Goal: Use online tool/utility: Utilize a website feature to perform a specific function

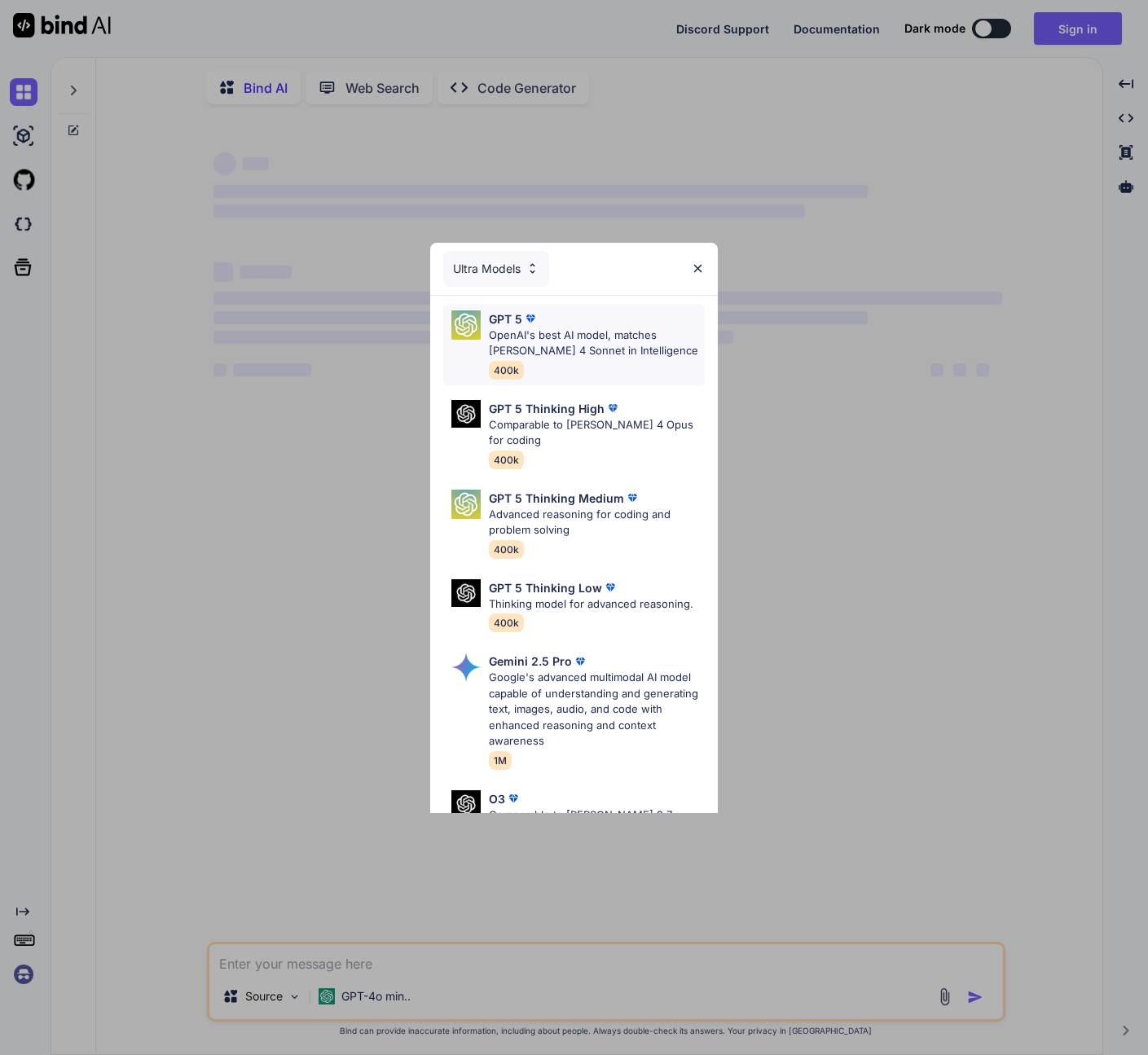
click at [616, 331] on p "OpenAI's best AI model, matches [PERSON_NAME] 4 Sonnet in Intelligence" at bounding box center [596, 344] width 215 height 32
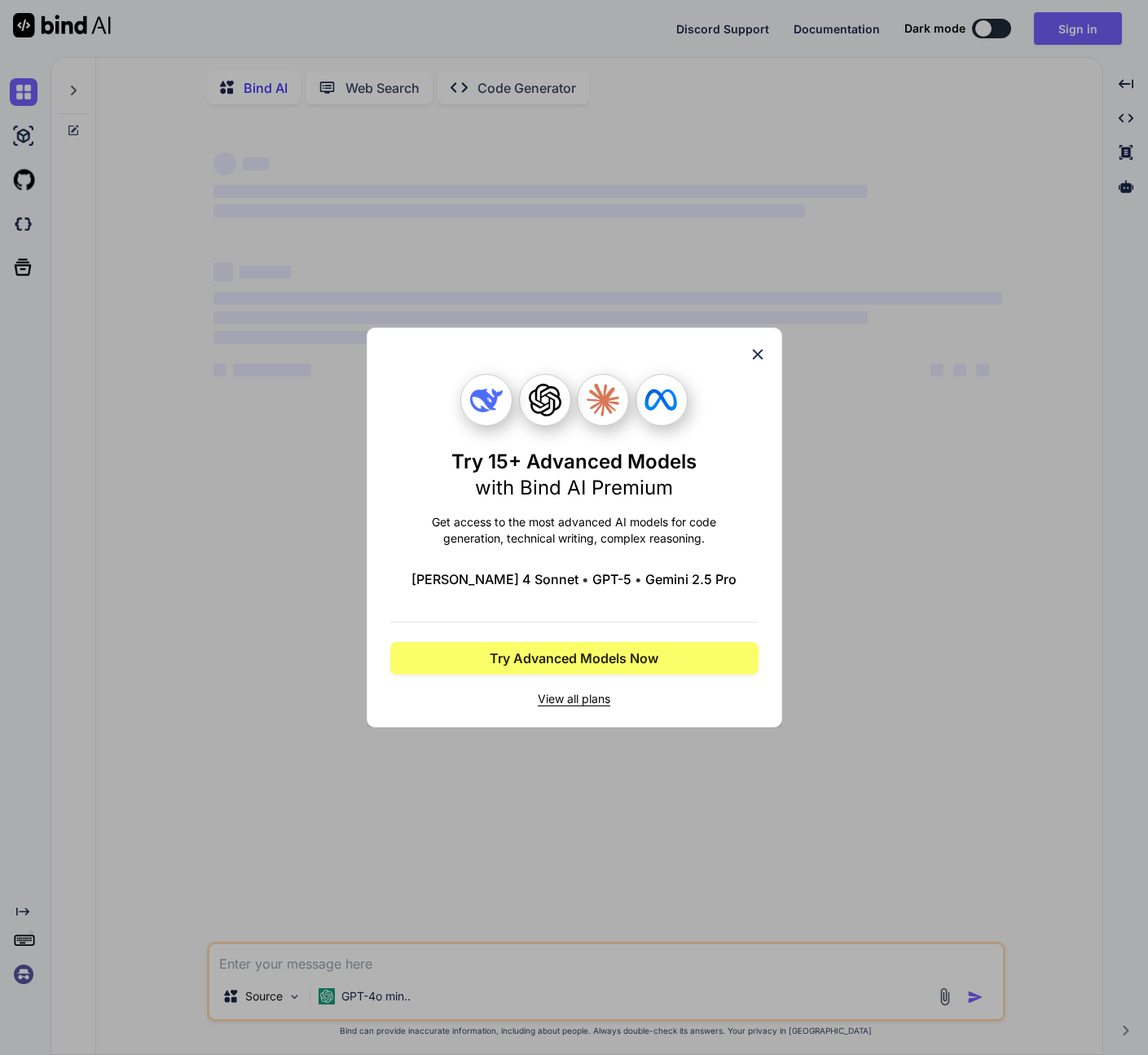
type textarea "x"
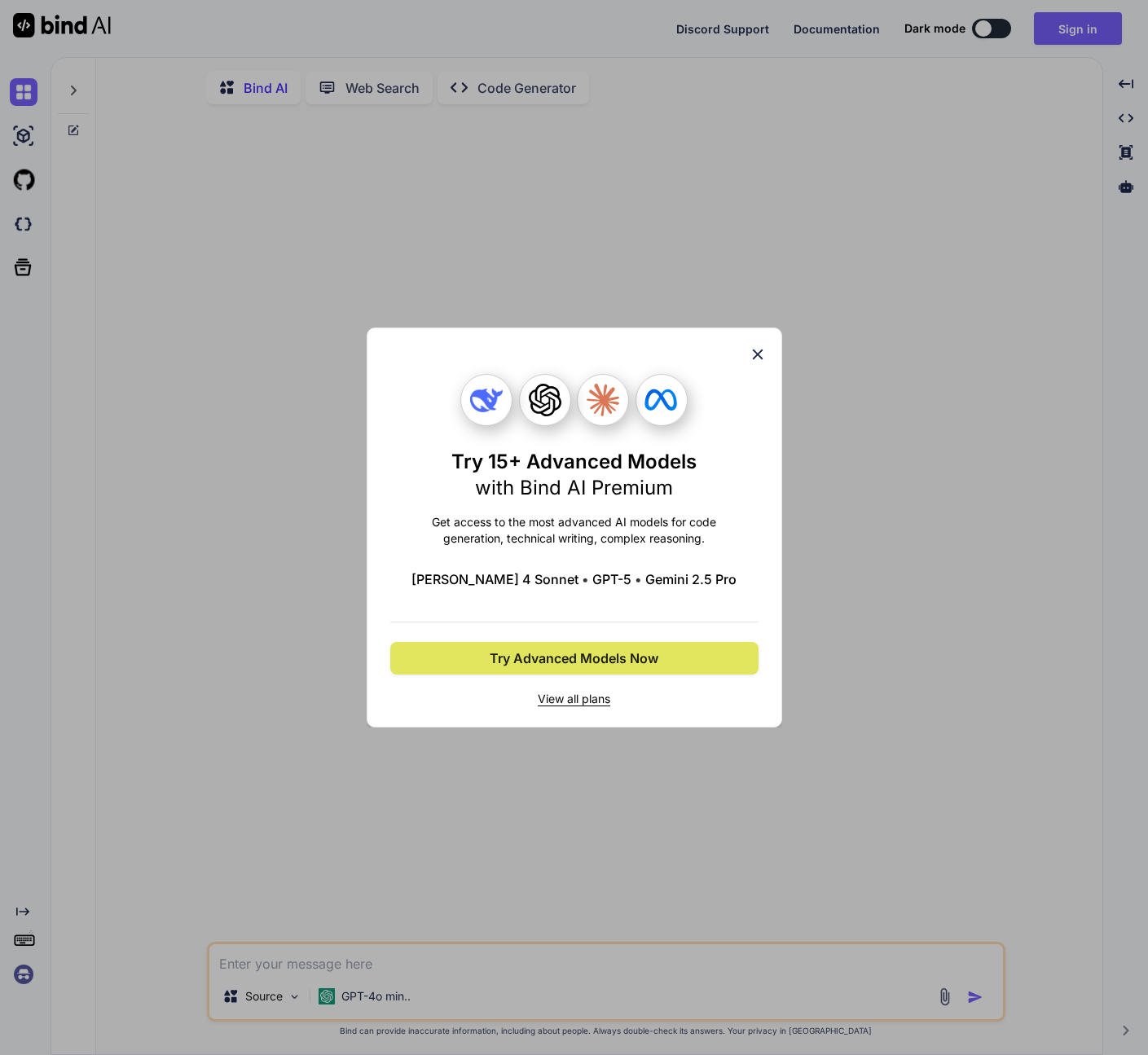
click at [588, 669] on button "Try Advanced Models Now" at bounding box center [574, 658] width 368 height 33
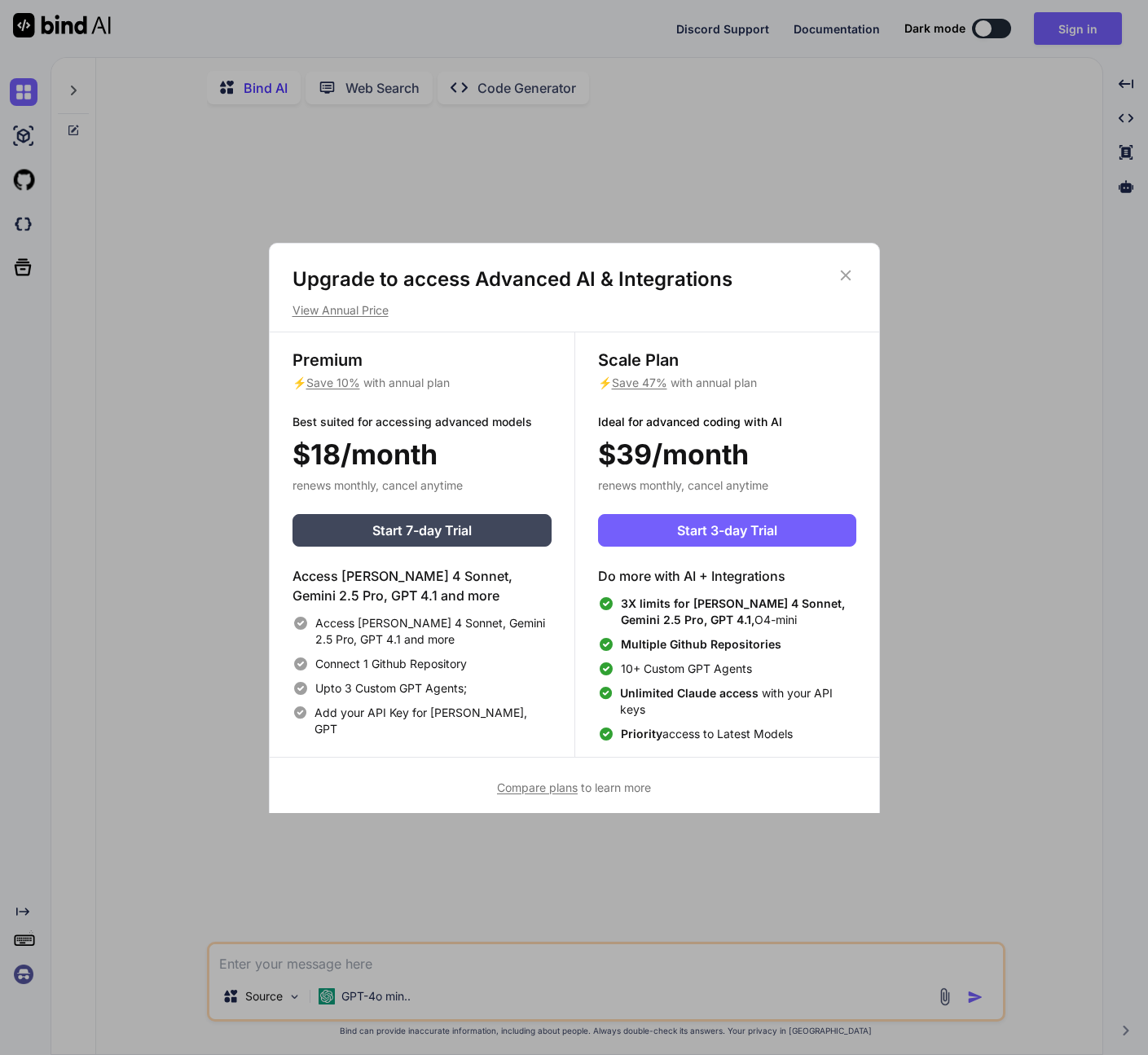
click at [902, 331] on div "Upgrade to access Advanced AI & Integrations View Annual Price Premium ⚡ Save 1…" at bounding box center [574, 528] width 1148 height 1055
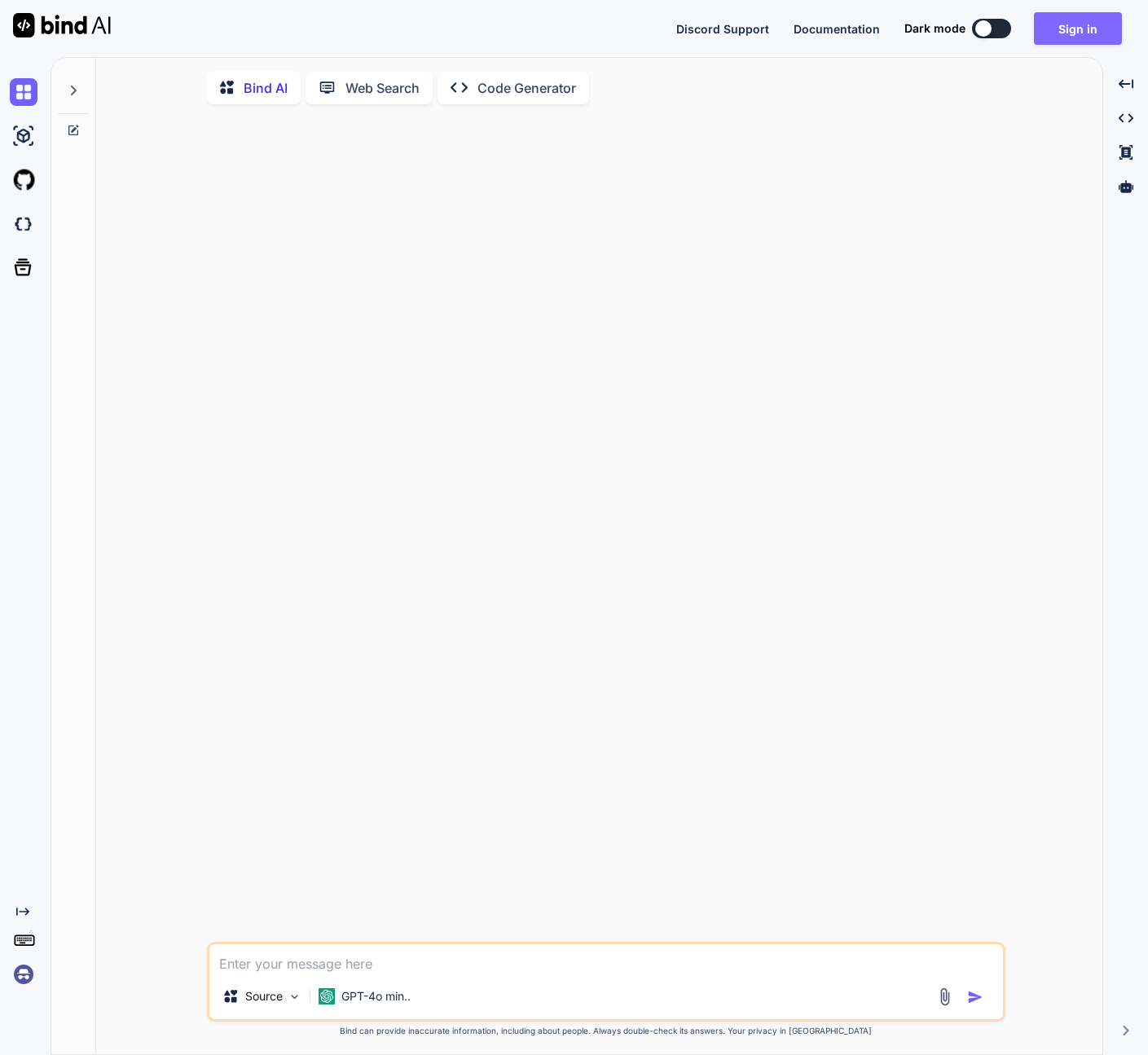
click at [1103, 22] on button "Sign in" at bounding box center [1078, 28] width 88 height 33
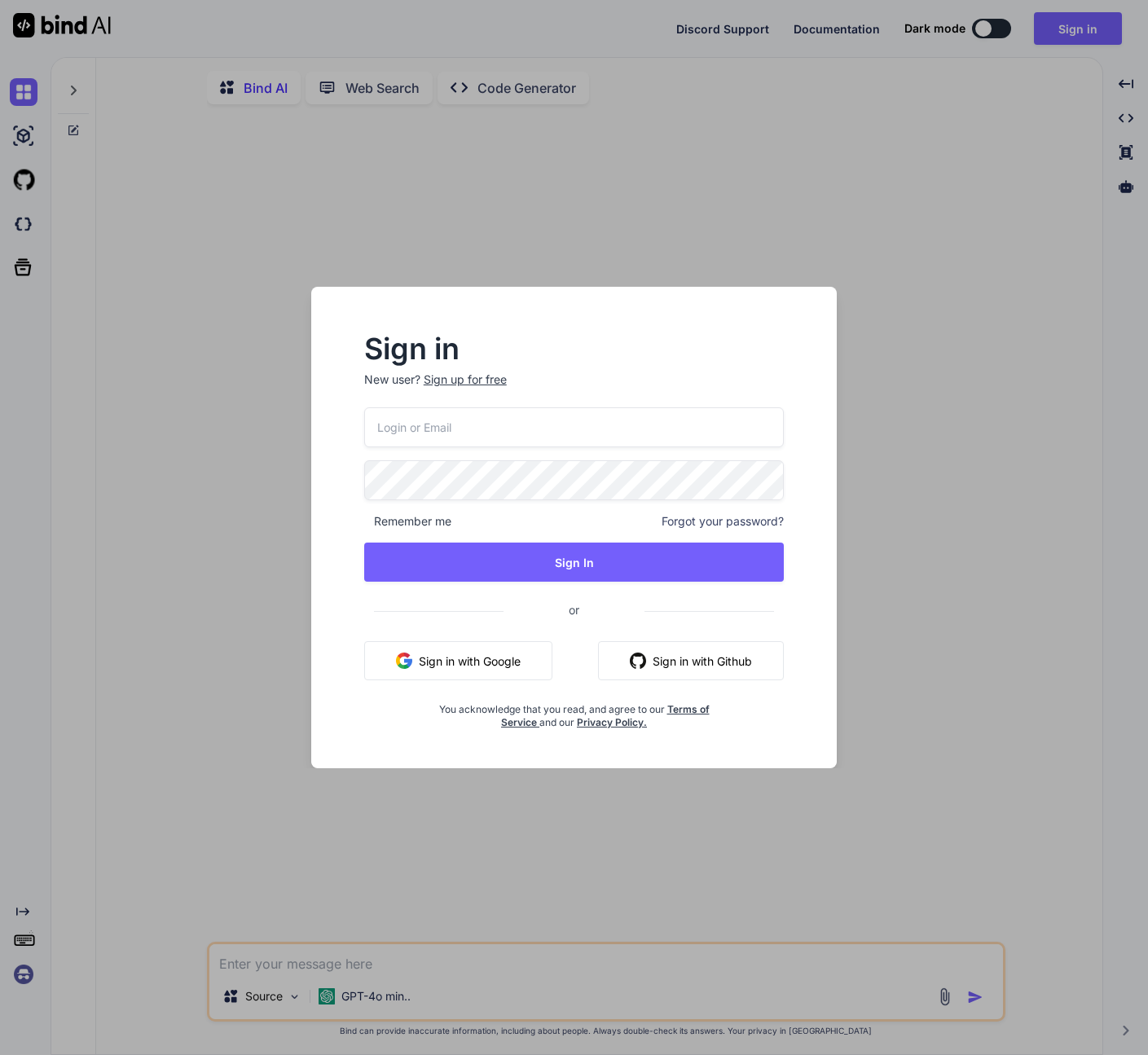
click at [443, 657] on button "Sign in with Google" at bounding box center [458, 661] width 188 height 39
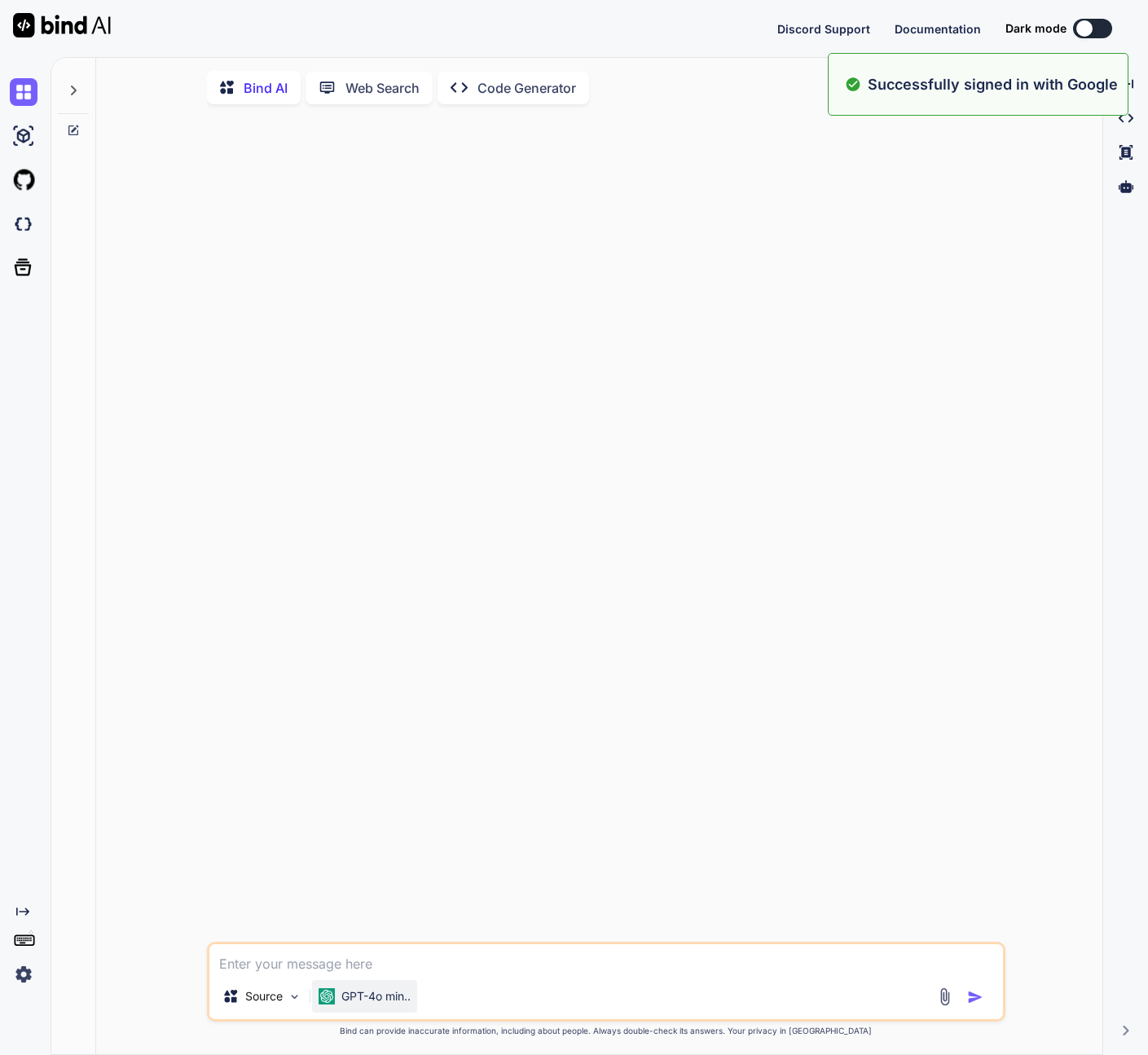
click at [378, 1011] on div "GPT-4o min.." at bounding box center [365, 996] width 106 height 33
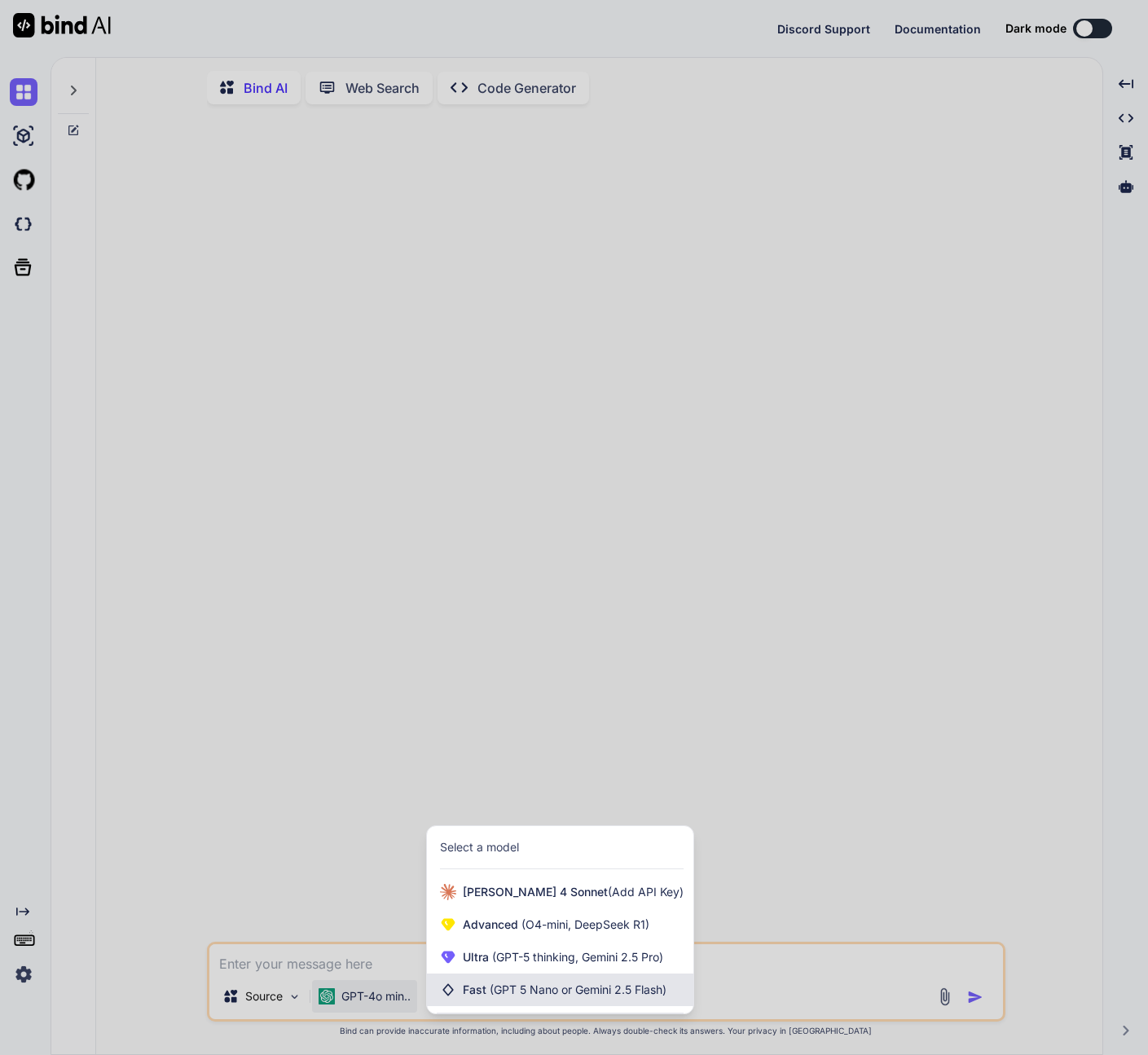
click at [516, 987] on span "(GPT 5 Nano or Gemini 2.5 Flash)" at bounding box center [577, 989] width 176 height 14
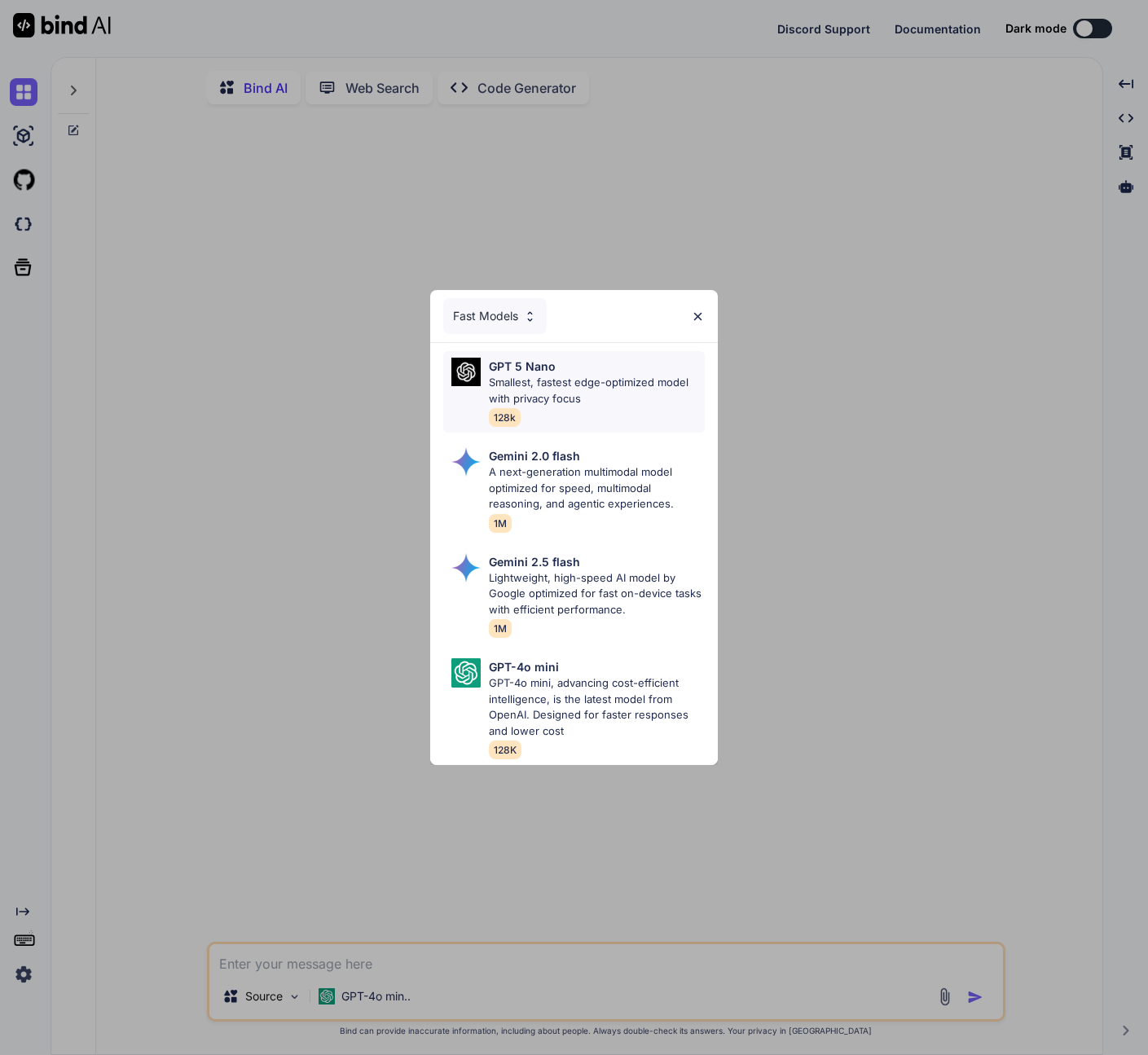
click at [598, 402] on div "GPT 5 Nano Smallest, fastest edge-optimized model with privacy focus 128k" at bounding box center [596, 392] width 215 height 68
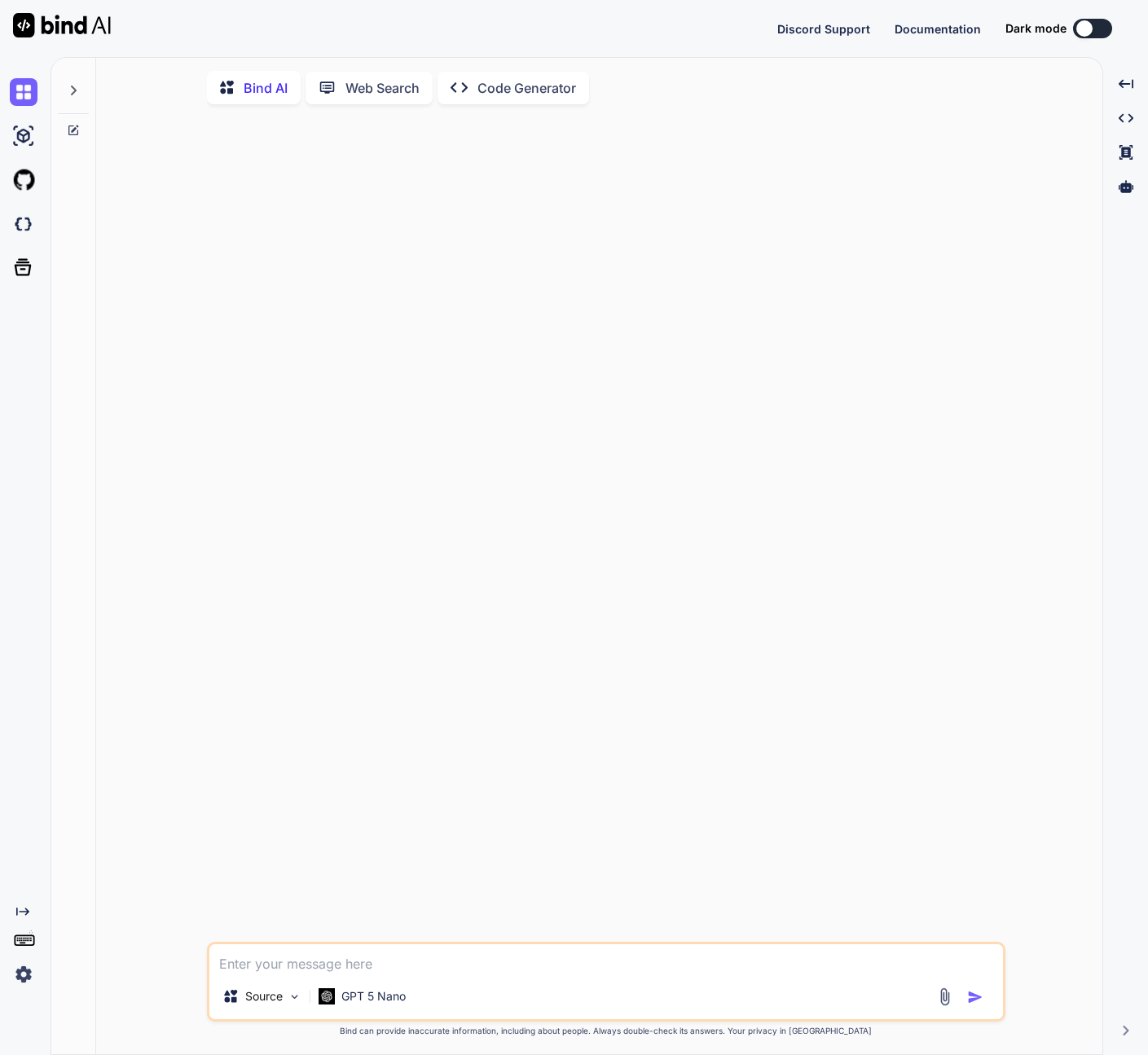
click at [24, 973] on img at bounding box center [24, 974] width 28 height 28
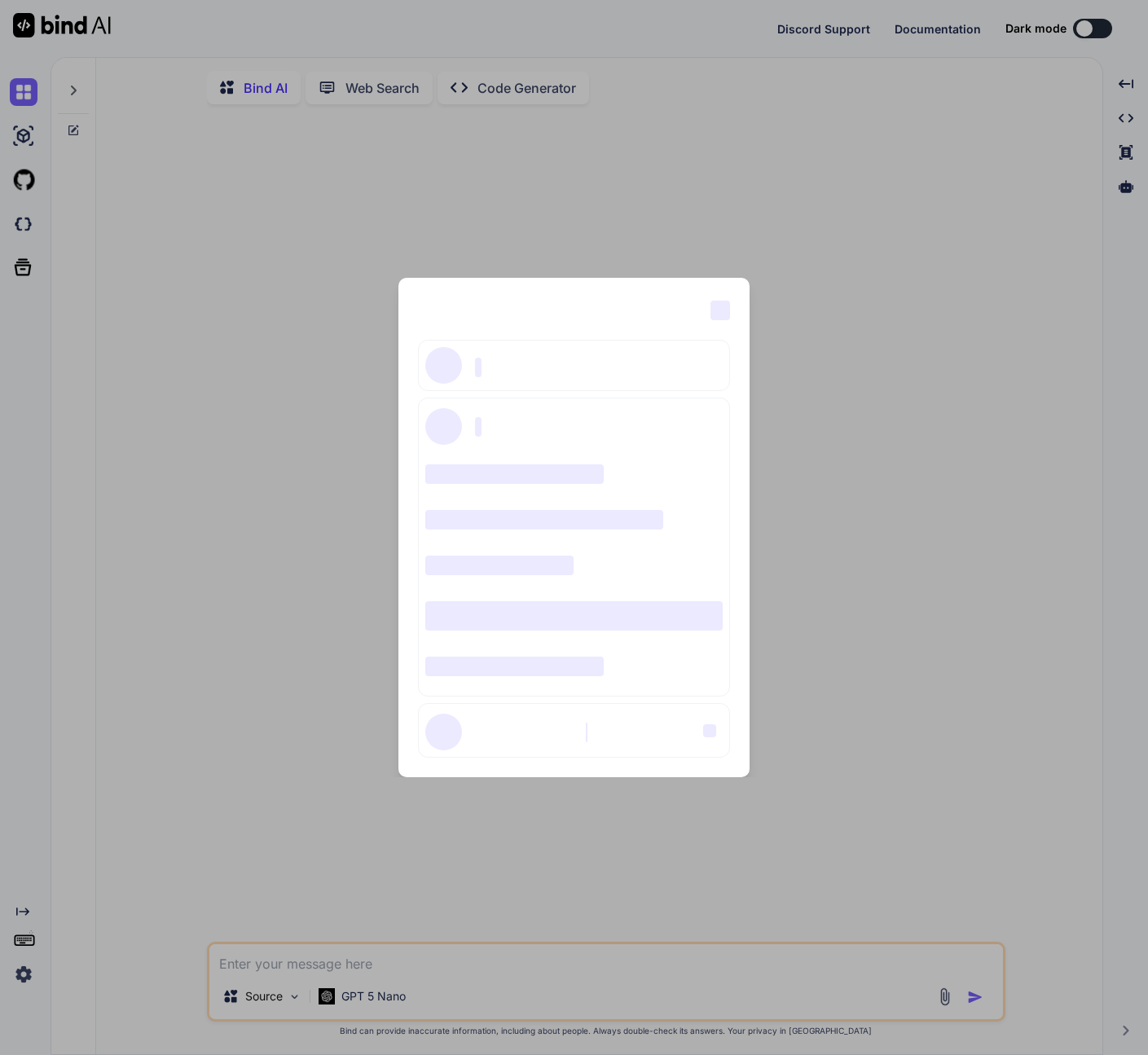
click at [53, 996] on div "‌ ‌ ‌ ‌ ‌ ‌ ‌ ‌ ‌ ‌ ‌ ‌ ‌ ‌ ‌" at bounding box center [574, 528] width 1148 height 1055
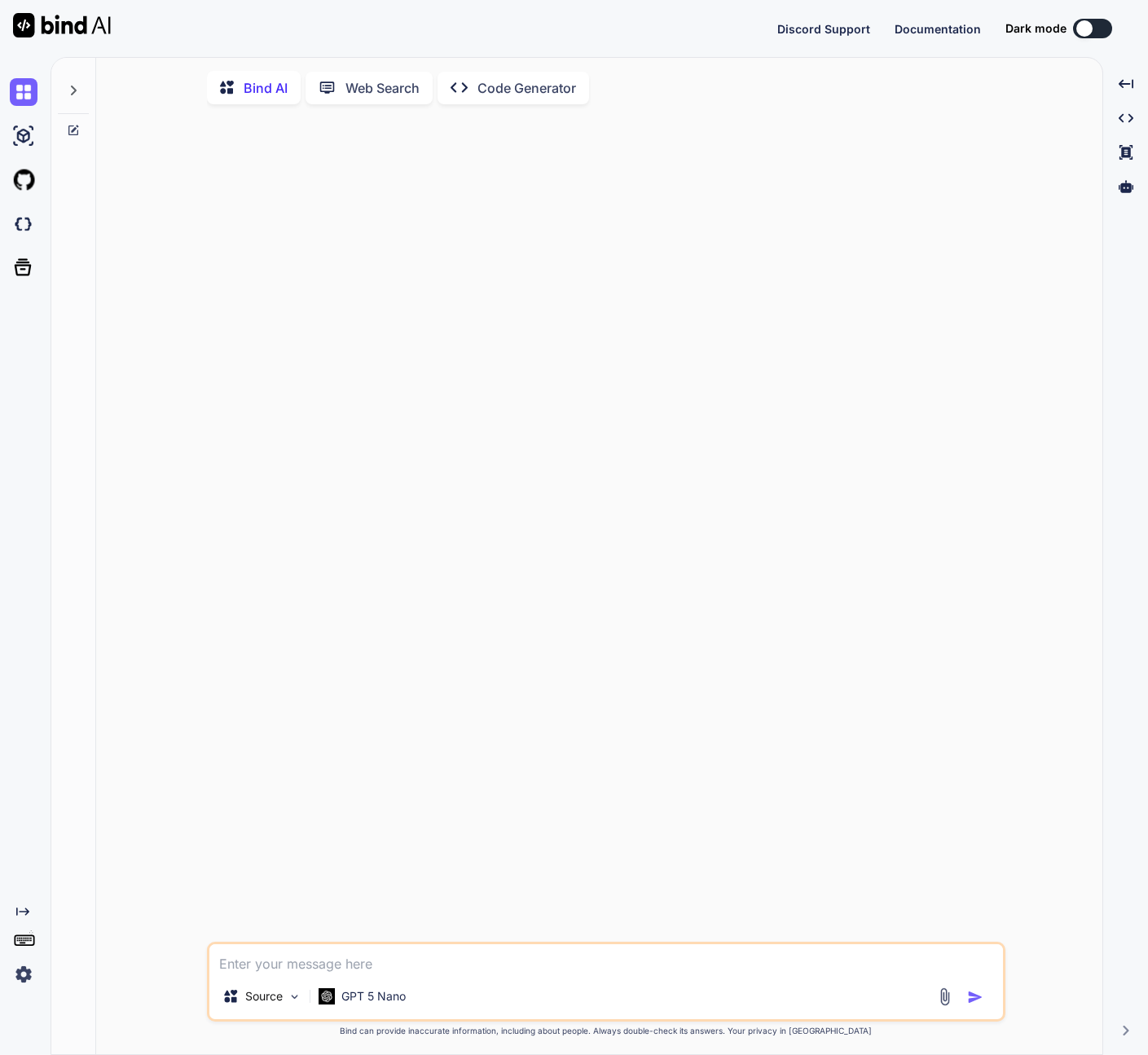
click at [27, 975] on img at bounding box center [24, 974] width 28 height 28
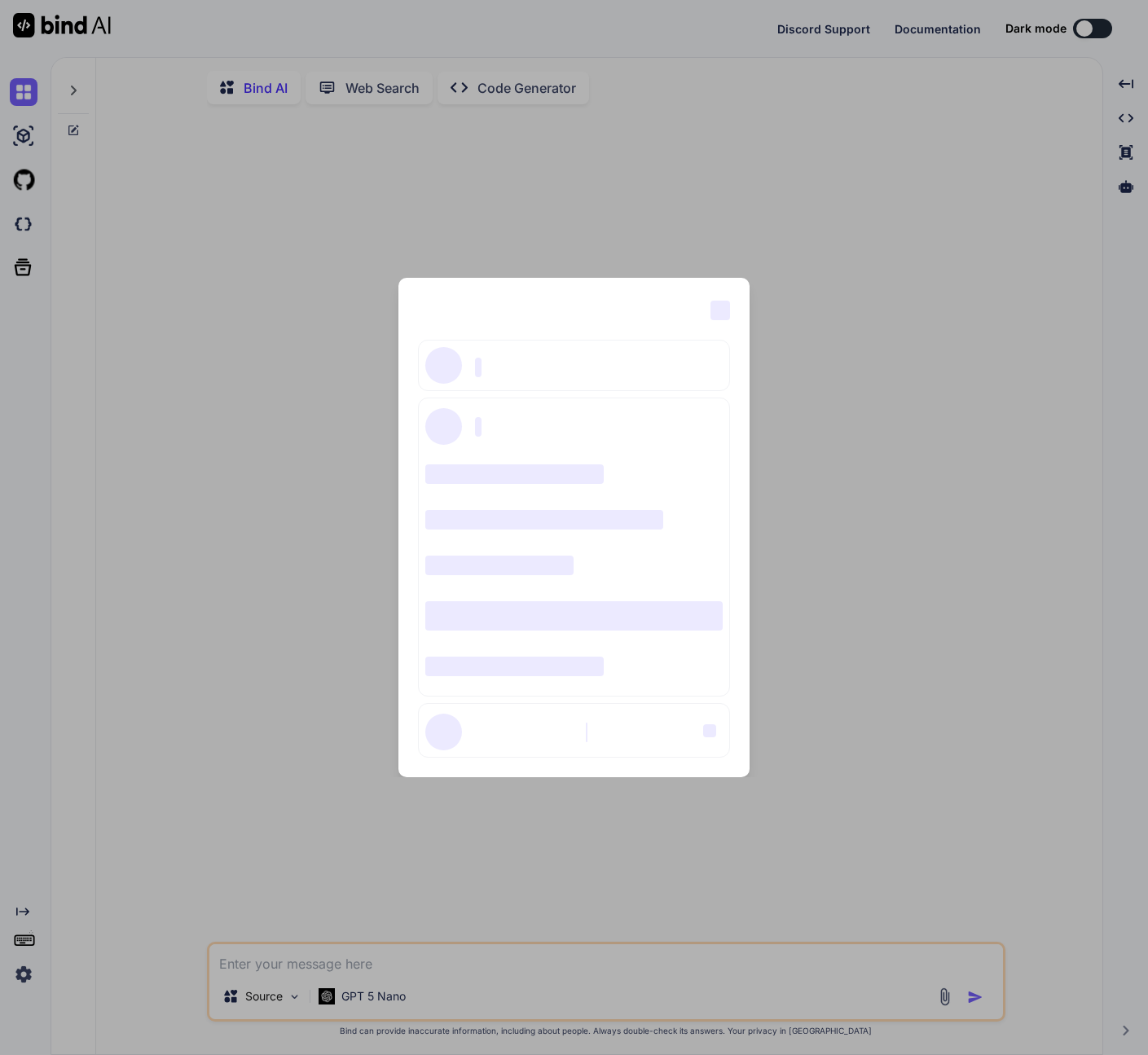
click at [290, 581] on div "‌ ‌ ‌ ‌ ‌ ‌ ‌ ‌ ‌ ‌ ‌ ‌ ‌ ‌ ‌" at bounding box center [574, 528] width 1148 height 1055
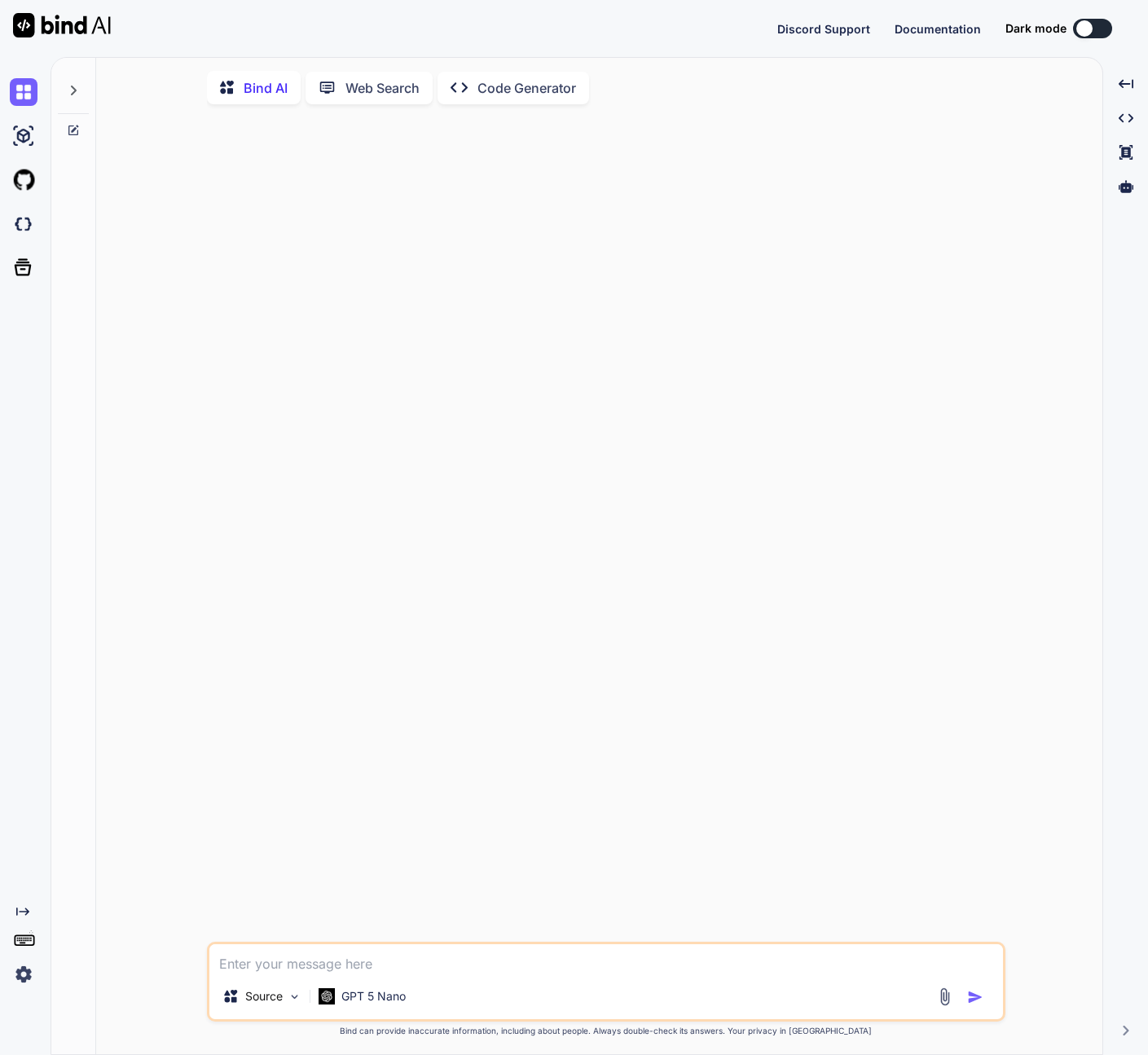
click at [443, 956] on textarea at bounding box center [606, 959] width 793 height 30
click at [273, 1000] on p "Source" at bounding box center [264, 996] width 37 height 16
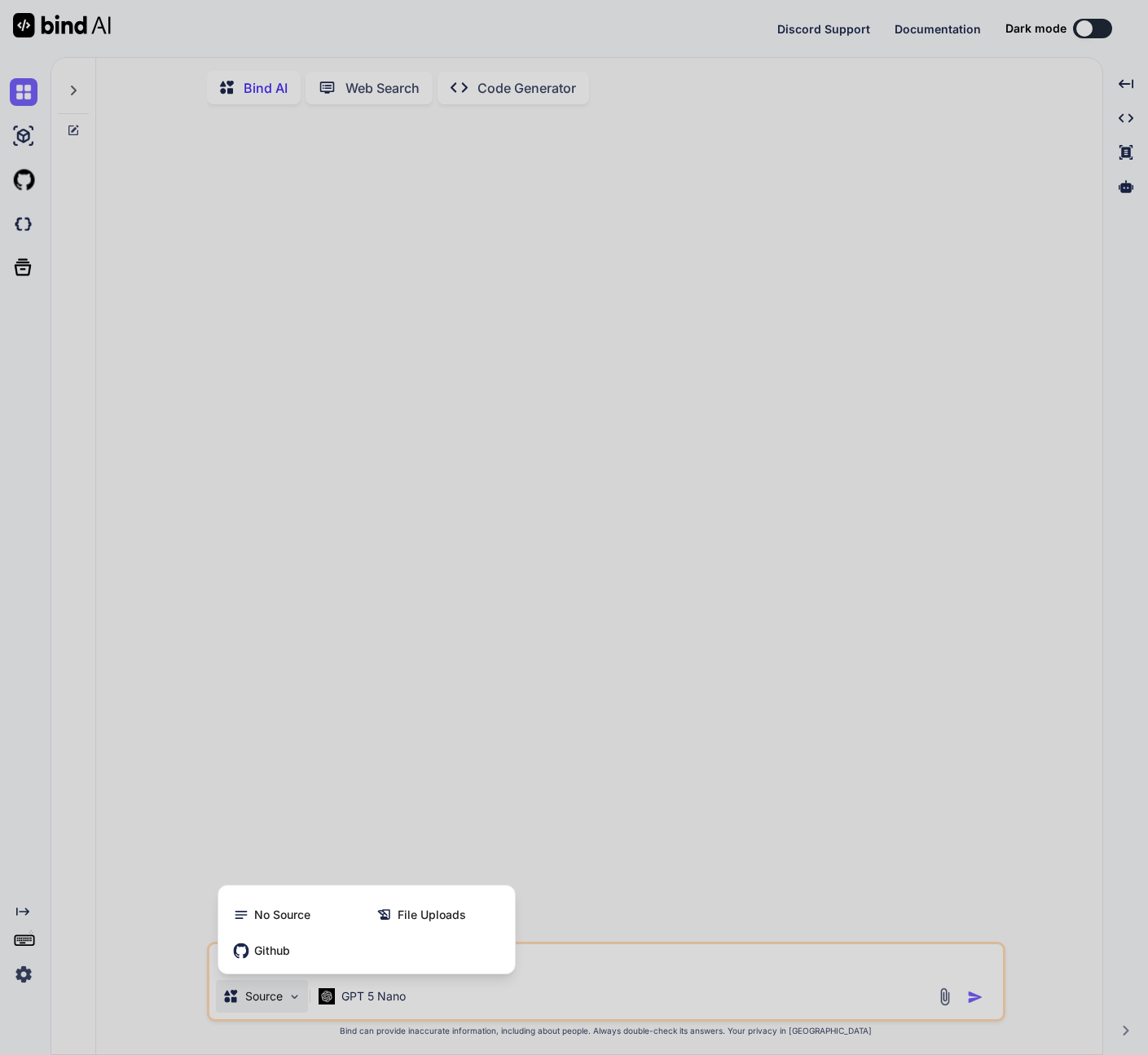
click at [274, 1002] on div at bounding box center [574, 528] width 1148 height 1055
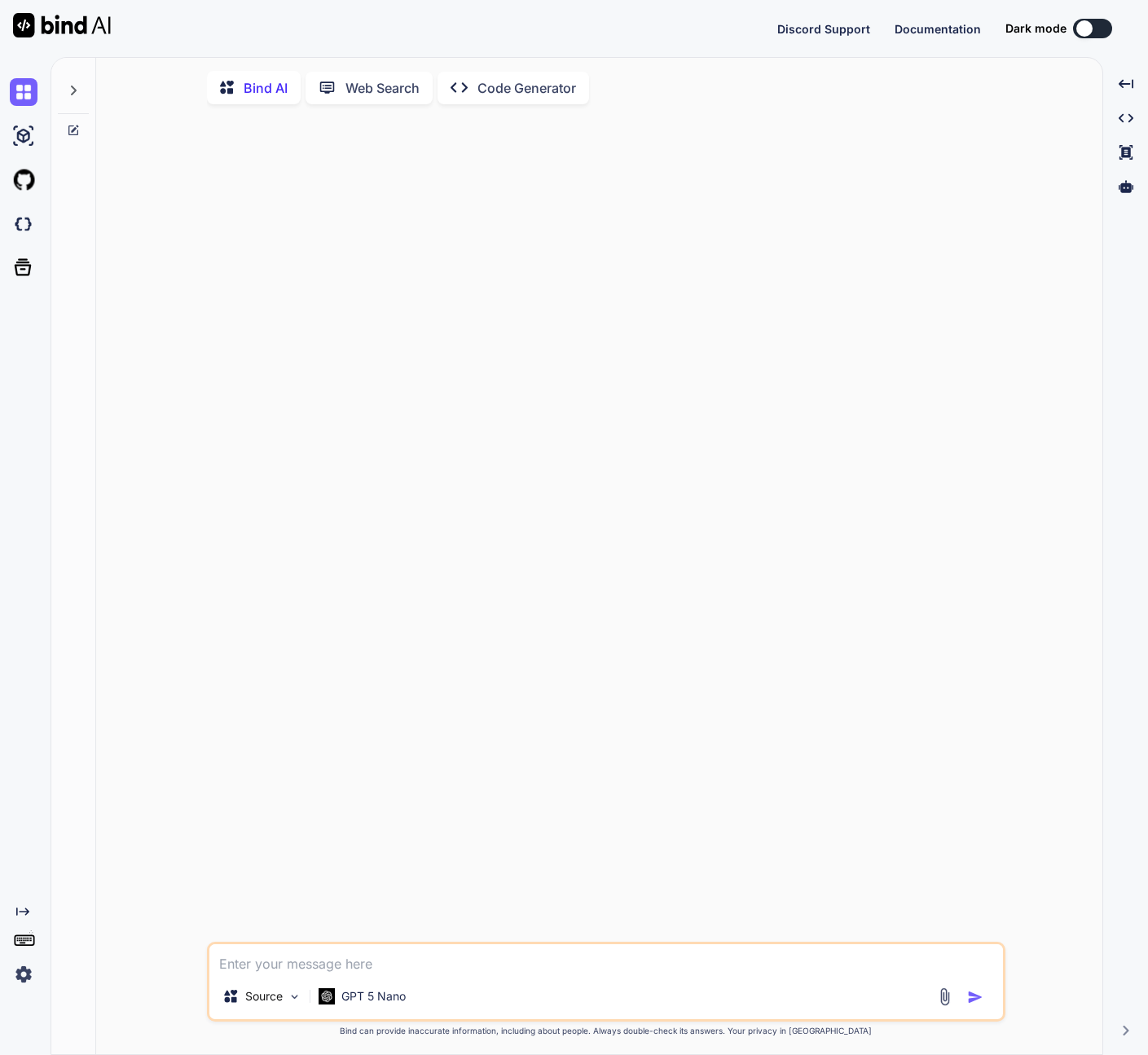
click at [295, 967] on textarea at bounding box center [606, 959] width 793 height 30
click at [278, 965] on textarea at bounding box center [606, 959] width 793 height 30
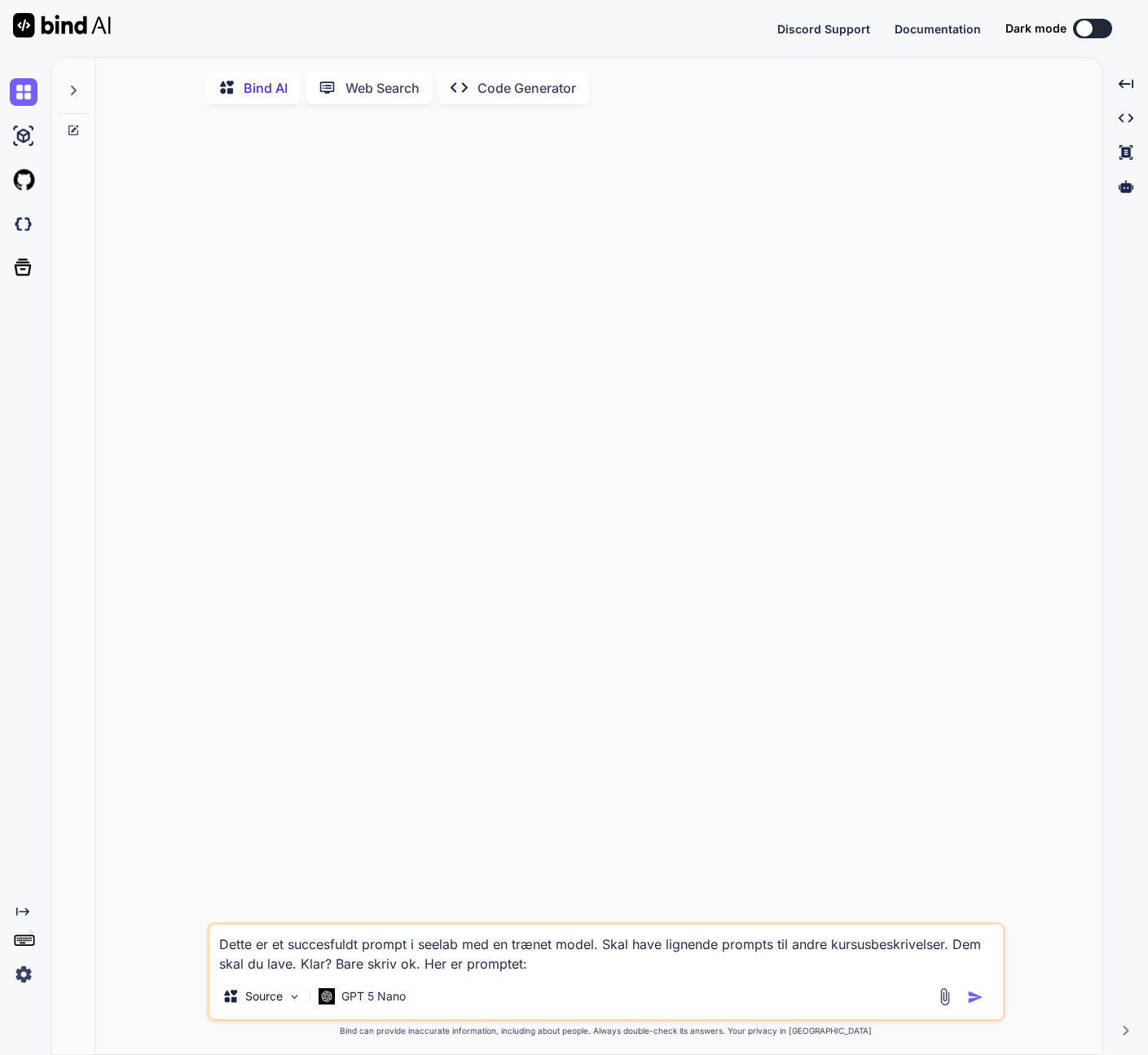
paste textarea "Minimalist white single-line illustration, one continuous flowing contour on a …"
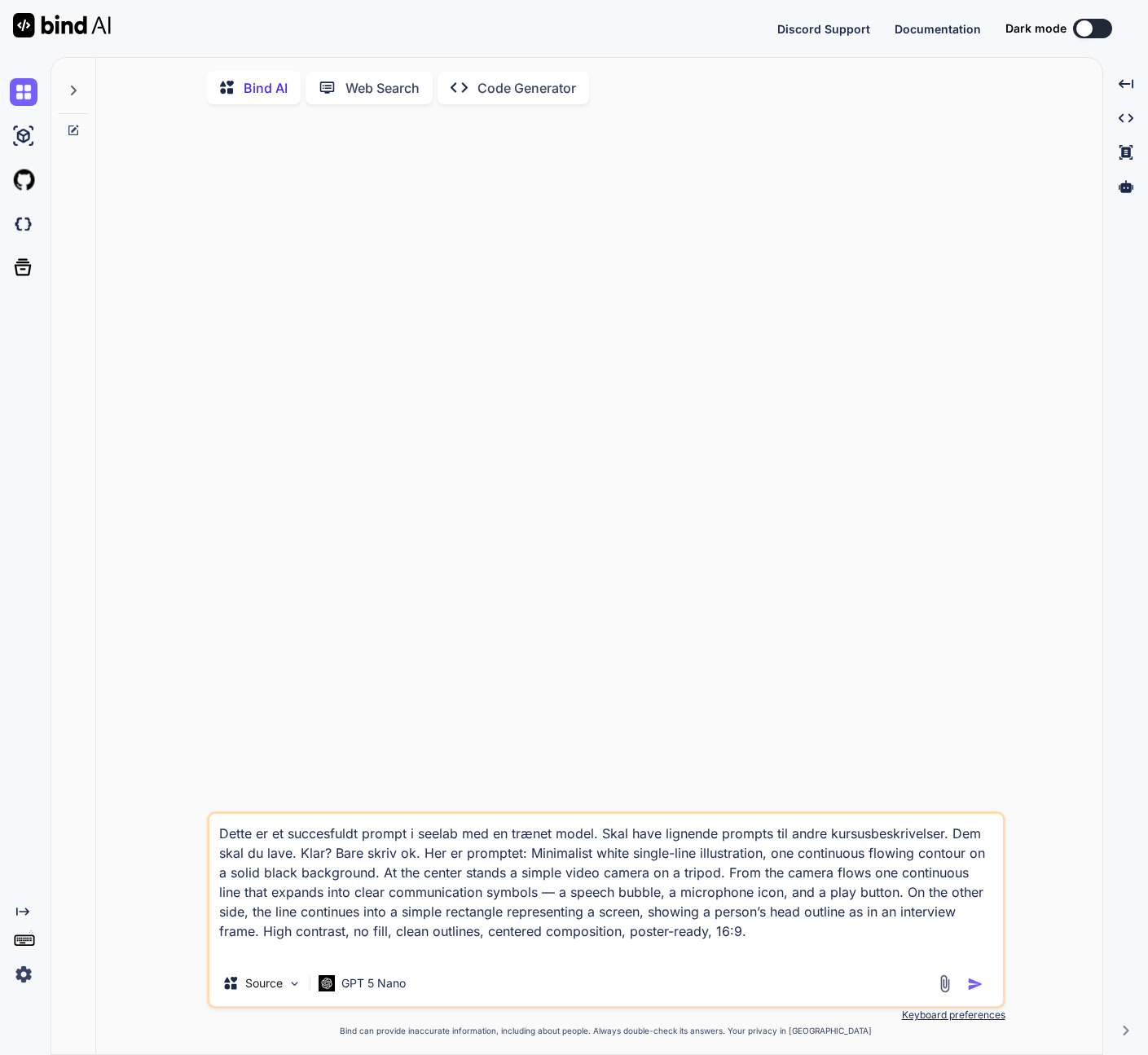
drag, startPoint x: 670, startPoint y: 936, endPoint x: 699, endPoint y: 934, distance: 29.1
click at [699, 934] on textarea "Dette er et succesfuldt prompt i seelab med en trænet model. Skal have lignende…" at bounding box center [606, 887] width 793 height 147
type textarea "Dette er et succesfuldt prompt i seelab med en trænet model. Skal have lignende…"
click at [985, 988] on button "button" at bounding box center [978, 983] width 23 height 16
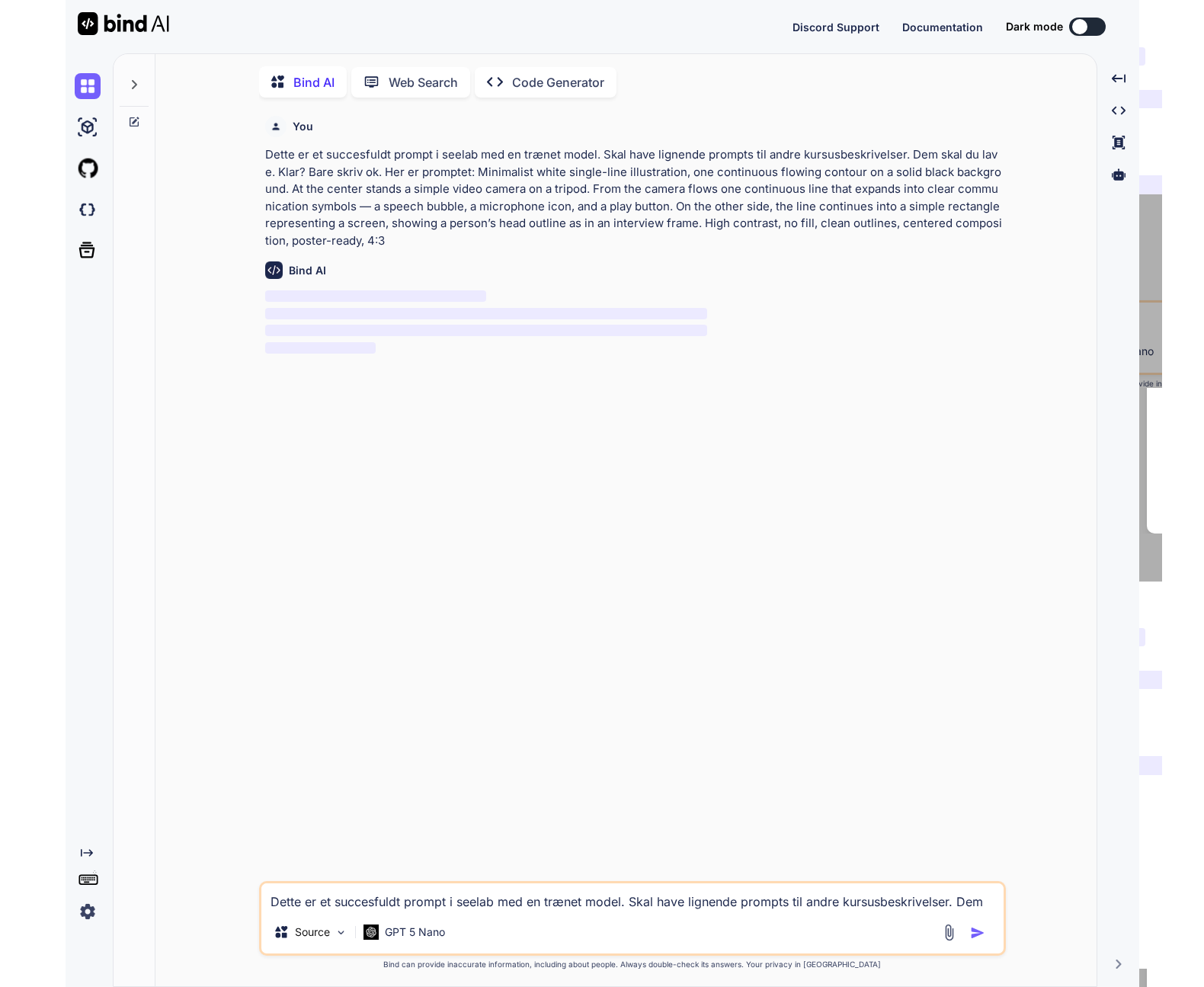
scroll to position [6, 0]
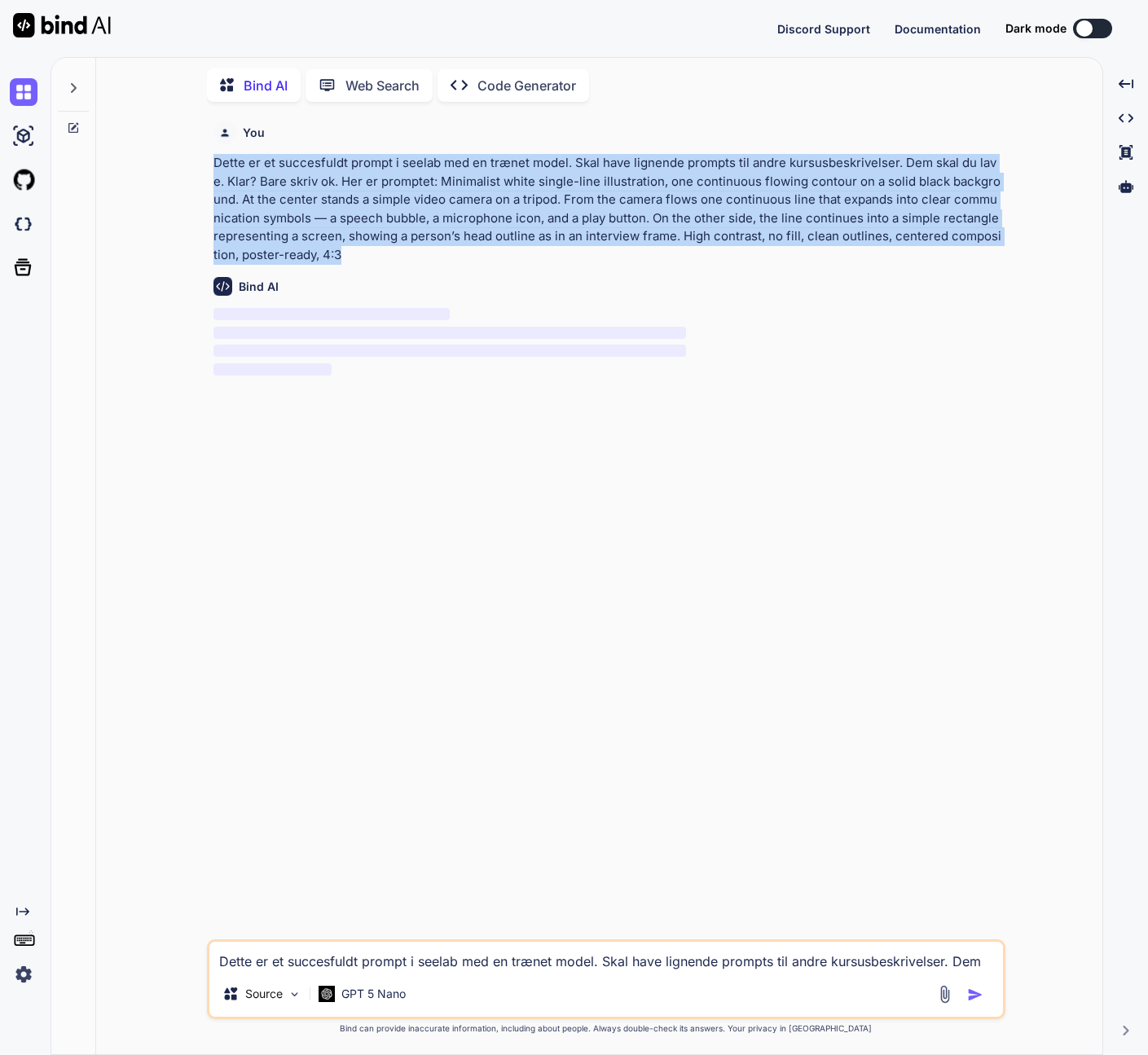
drag, startPoint x: 337, startPoint y: 248, endPoint x: 192, endPoint y: 167, distance: 166.1
click at [192, 167] on div "You Dette er et succesfuldt prompt i seelab med en trænet model. Skal have lign…" at bounding box center [605, 584] width 994 height 939
copy p "Dette er et succesfuldt prompt i seelab med en trænet model. Skal have lignende…"
